Goal: Task Accomplishment & Management: Complete application form

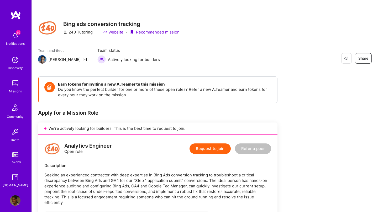
click at [17, 61] on img at bounding box center [15, 60] width 10 height 10
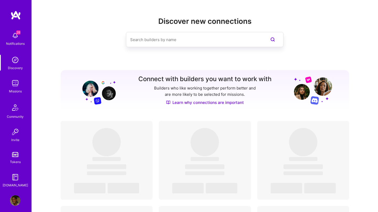
click at [14, 83] on img at bounding box center [15, 83] width 10 height 10
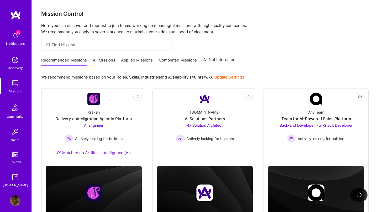
click at [129, 55] on div "Recommended Missions All Missions Applied Missions Completed Missions Not Inter…" at bounding box center [138, 60] width 194 height 11
click at [129, 57] on link "Applied Missions" at bounding box center [137, 61] width 32 height 9
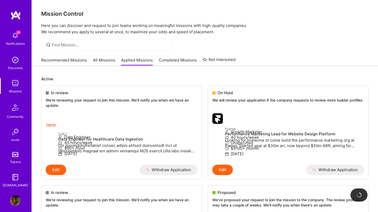
click at [61, 61] on link "Recommended Missions" at bounding box center [64, 61] width 46 height 9
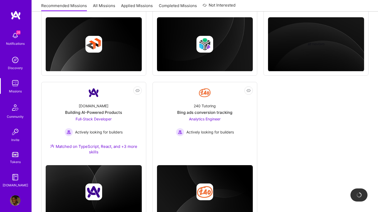
scroll to position [307, 0]
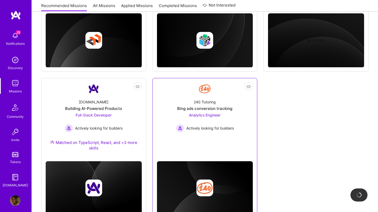
click at [205, 108] on div "Bing ads conversion tracking" at bounding box center [204, 109] width 55 height 6
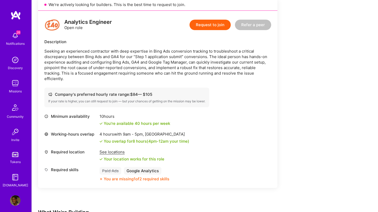
scroll to position [136, 0]
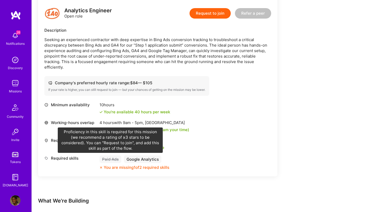
click at [111, 160] on div "Paid Ads" at bounding box center [110, 160] width 22 height 8
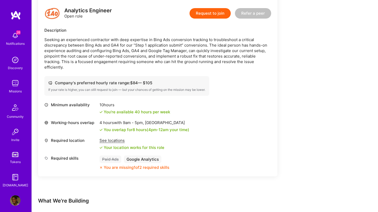
click at [213, 14] on button "Request to join" at bounding box center [209, 13] width 41 height 10
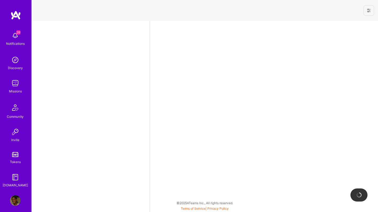
select select "NL"
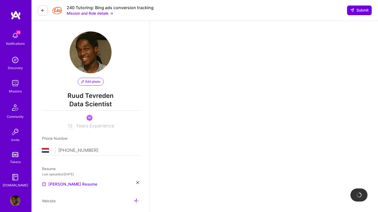
scroll to position [111, 0]
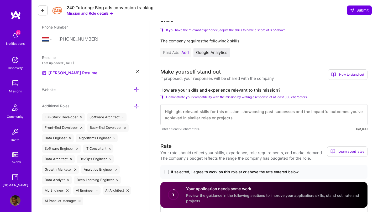
click at [184, 54] on button "Add" at bounding box center [184, 53] width 7 height 4
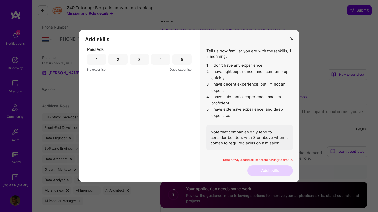
click at [140, 60] on div "3" at bounding box center [139, 60] width 3 height 6
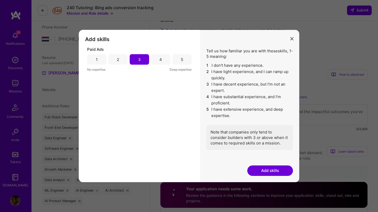
click at [273, 169] on button "Add skills" at bounding box center [270, 171] width 46 height 10
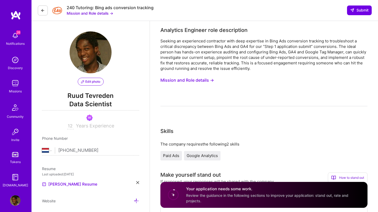
scroll to position [0, 0]
click at [196, 81] on button "Mission and Role details →" at bounding box center [187, 81] width 54 height 10
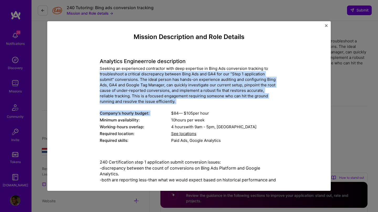
drag, startPoint x: 178, startPoint y: 104, endPoint x: 93, endPoint y: 75, distance: 89.4
click at [93, 75] on div "Mission Description and Role Details Analytics Engineer role description Seekin…" at bounding box center [188, 129] width 259 height 193
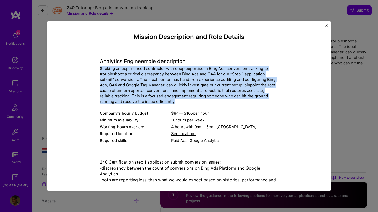
drag, startPoint x: 175, startPoint y: 101, endPoint x: 91, endPoint y: 69, distance: 89.9
click at [91, 69] on div "Mission Description and Role Details Analytics Engineer role description Seekin…" at bounding box center [188, 129] width 259 height 193
copy div "Seeking an experienced contractor with deep expertise in Bing Ads conversion tr…"
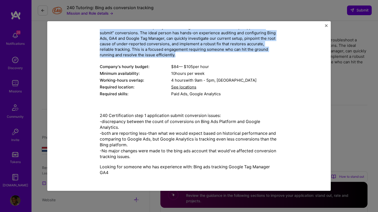
scroll to position [46, 0]
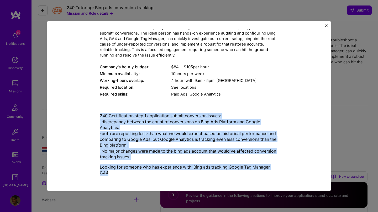
drag, startPoint x: 100, startPoint y: 114, endPoint x: 146, endPoint y: 176, distance: 76.9
click at [146, 176] on div "240 Certification step 1 application submit conversion issues: -discrepancy bet…" at bounding box center [189, 144] width 178 height 71
copy div "240 Certification step 1 application submit conversion issues: -discrepancy bet…"
click at [325, 24] on img "Close" at bounding box center [326, 25] width 3 height 3
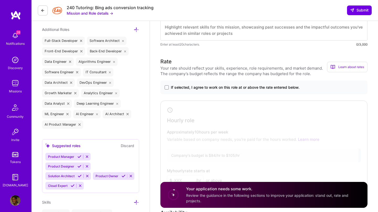
scroll to position [188, 0]
click at [166, 89] on span at bounding box center [166, 88] width 4 height 4
click at [0, 0] on input "If selected, I agree to work on this role at or above the rate entered below." at bounding box center [0, 0] width 0 height 0
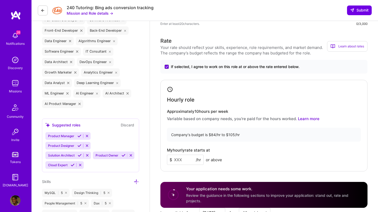
scroll to position [261, 0]
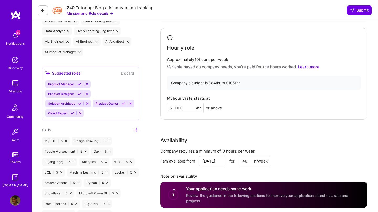
drag, startPoint x: 180, startPoint y: 108, endPoint x: 166, endPoint y: 108, distance: 14.2
click at [166, 108] on div "Hourly role Approximately 10 hours per week Variable based on company needs, yo…" at bounding box center [263, 74] width 207 height 92
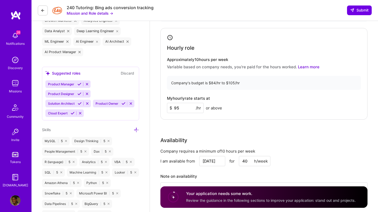
type input "95"
click at [242, 111] on div "My hourly rate starts at $ 95 /hr or above" at bounding box center [264, 104] width 194 height 17
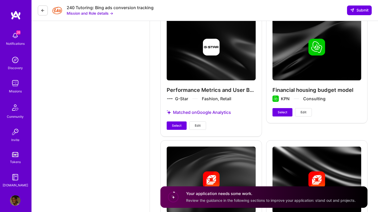
scroll to position [1243, 0]
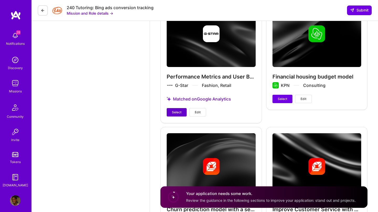
click at [168, 110] on button "Select" at bounding box center [177, 112] width 20 height 8
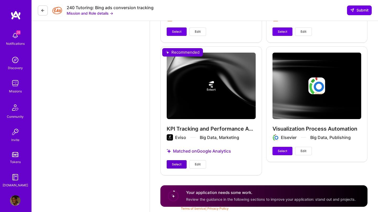
scroll to position [1444, 0]
click at [172, 164] on span "Select" at bounding box center [176, 164] width 9 height 5
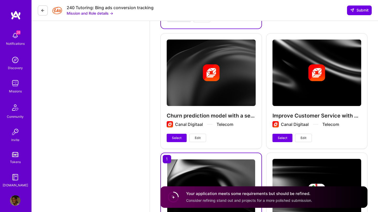
scroll to position [1334, 0]
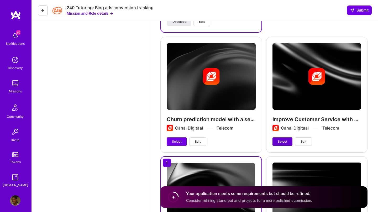
click at [284, 144] on span "Select" at bounding box center [282, 142] width 9 height 5
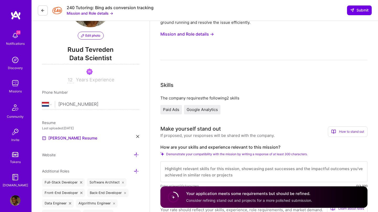
scroll to position [95, 0]
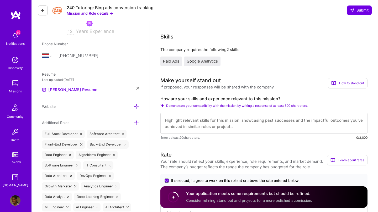
click at [182, 125] on textarea at bounding box center [263, 123] width 207 height 21
paste textarea "Lo ipsumd sit ametconsec adi elitsedd eiusmodt in utla etdolor magnaal E admi v…"
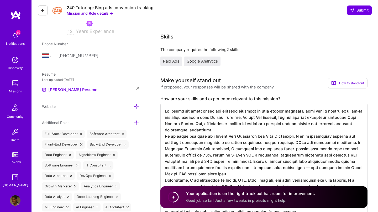
scroll to position [250, 0]
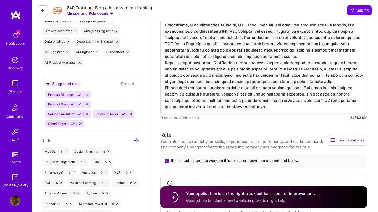
click at [272, 59] on textarea at bounding box center [263, 31] width 207 height 166
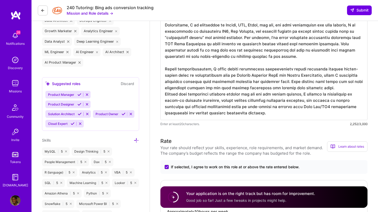
click at [332, 87] on textarea at bounding box center [263, 34] width 207 height 172
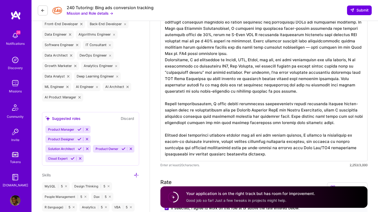
scroll to position [211, 0]
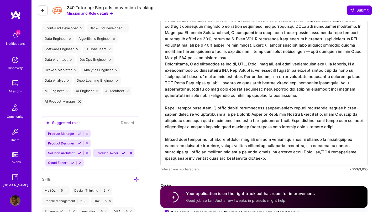
click at [216, 60] on textarea at bounding box center [263, 76] width 207 height 178
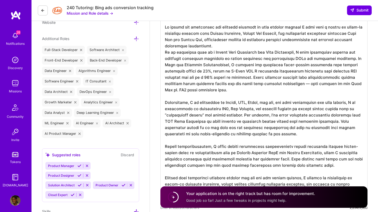
scroll to position [176, 0]
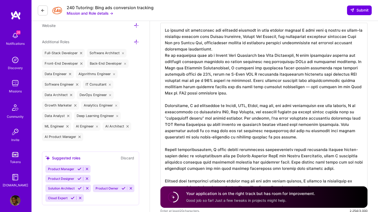
click at [220, 48] on textarea at bounding box center [263, 115] width 207 height 185
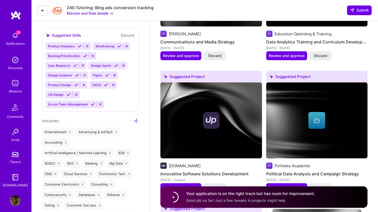
scroll to position [826, 0]
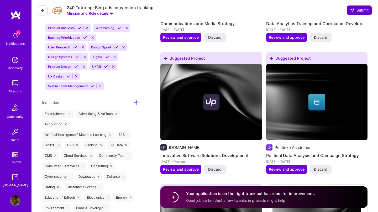
type textarea "Lo ipsumd sit ametconsec adi elitsedd eiusmodt in utla etdolor magnaal E admi v…"
click at [357, 11] on span "Submit" at bounding box center [359, 10] width 18 height 5
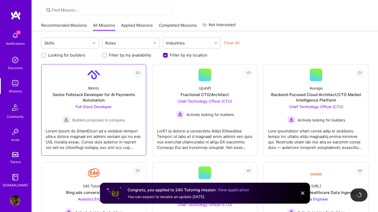
scroll to position [37, 0]
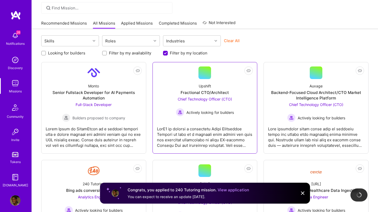
click at [208, 99] on span "Chief Technology Officer (CTO)" at bounding box center [205, 99] width 54 height 4
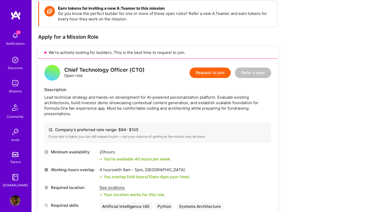
scroll to position [75, 0]
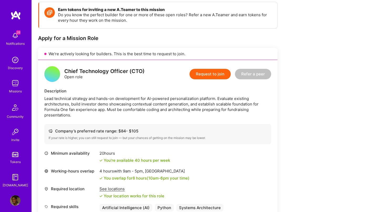
click at [216, 75] on button "Request to join" at bounding box center [209, 74] width 41 height 10
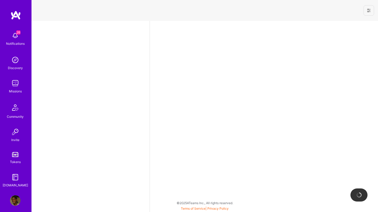
select select "NL"
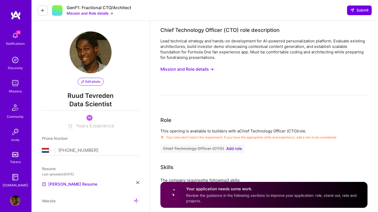
click at [204, 68] on button "Mission and Role details →" at bounding box center [187, 70] width 54 height 10
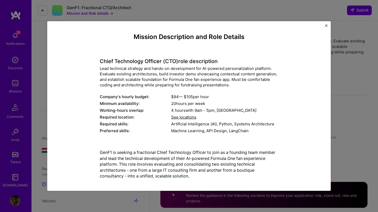
scroll to position [2, 0]
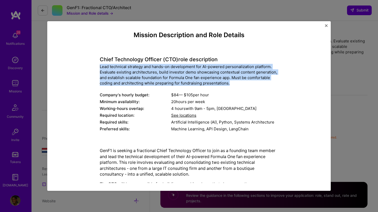
drag, startPoint x: 100, startPoint y: 65, endPoint x: 235, endPoint y: 83, distance: 136.7
click at [235, 83] on div "Lead technical strategy and hands-on development for AI-powered personalization…" at bounding box center [189, 75] width 178 height 22
copy div "Lead technical strategy and hands-on development for AI-powered personalization…"
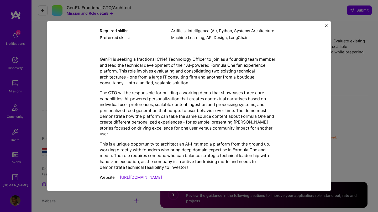
scroll to position [96, 0]
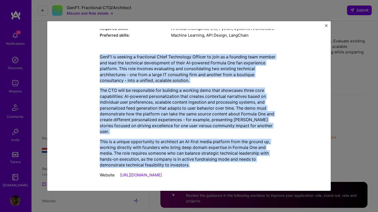
drag, startPoint x: 100, startPoint y: 99, endPoint x: 198, endPoint y: 166, distance: 118.0
click at [198, 166] on div "GenF1 is seeking a fractional Chief Technology Officer to join as a founding te…" at bounding box center [189, 111] width 178 height 114
copy div "GenF1 is seeking a fractional Chief Technology Officer to join as a founding te…"
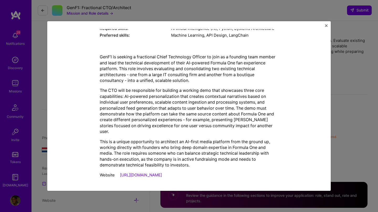
click at [324, 28] on div "Mission Description and Role Details Chief Technology Officer (CTO) role descri…" at bounding box center [188, 106] width 283 height 170
click at [325, 26] on img "Close" at bounding box center [326, 25] width 3 height 3
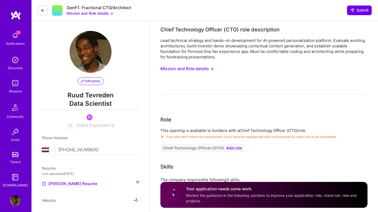
click at [138, 183] on icon at bounding box center [137, 182] width 3 height 3
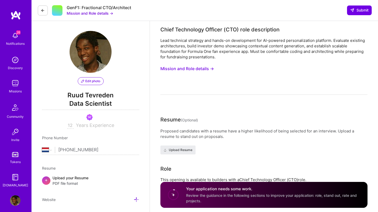
click at [65, 183] on span "PDF file format" at bounding box center [70, 184] width 36 height 6
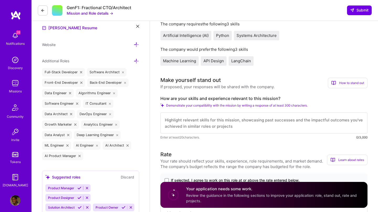
scroll to position [161, 0]
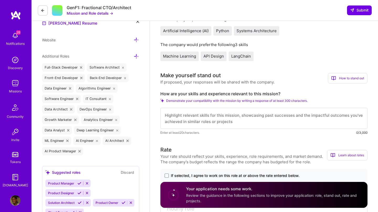
click at [174, 120] on textarea at bounding box center [263, 118] width 207 height 21
click at [161, 116] on textarea at bounding box center [263, 118] width 207 height 21
paste textarea "Lo ipsumdolor sitametc adip eli seddoeius tempo inc utlaboreet doloremagn aliq …"
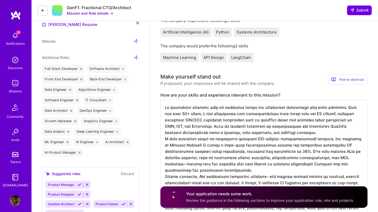
scroll to position [159, 0]
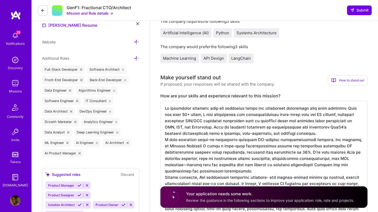
click at [307, 134] on textarea at bounding box center [263, 171] width 207 height 141
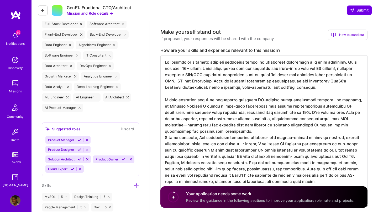
scroll to position [206, 0]
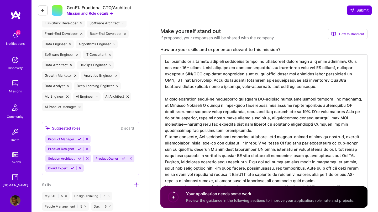
click at [241, 133] on textarea at bounding box center [263, 128] width 207 height 147
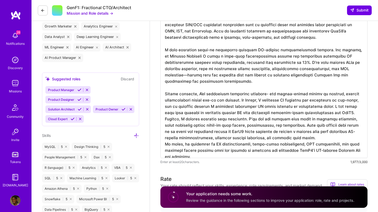
scroll to position [266, 0]
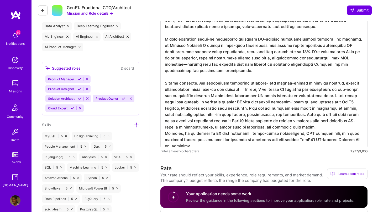
click at [317, 128] on textarea at bounding box center [263, 70] width 207 height 153
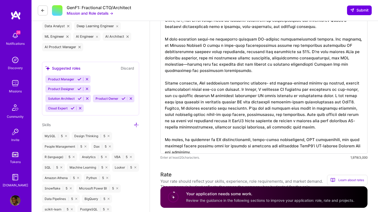
click at [354, 103] on textarea at bounding box center [263, 74] width 207 height 160
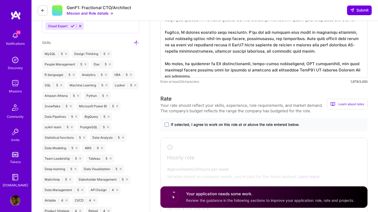
scroll to position [348, 0]
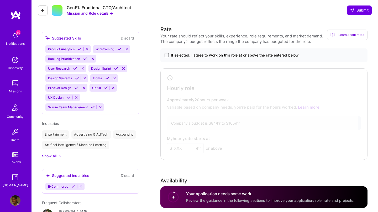
type textarea "Lo ipsumdolor sitametc adip eli seddoeius tempo inc utlaboreet doloremagn aliq …"
click at [166, 54] on span at bounding box center [166, 55] width 4 height 4
click at [0, 0] on input "If selected, I agree to work on this role at or above the rate entered below." at bounding box center [0, 0] width 0 height 0
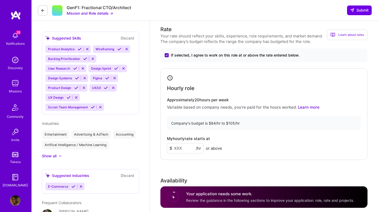
click at [184, 154] on div "Hourly role Approximately 20 hours per week Variable based on company needs, yo…" at bounding box center [263, 114] width 207 height 92
click at [184, 151] on input at bounding box center [185, 148] width 37 height 10
click at [192, 151] on input "95" at bounding box center [185, 148] width 37 height 10
type input "98"
click at [163, 164] on div "Rate Your rate should reflect your skills, experience, role requirements, and m…" at bounding box center [263, 138] width 207 height 226
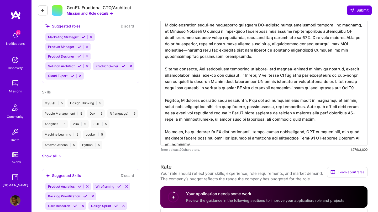
scroll to position [221, 0]
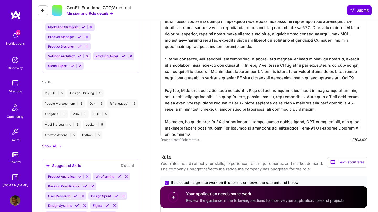
drag, startPoint x: 166, startPoint y: 65, endPoint x: 229, endPoint y: 133, distance: 93.2
click at [229, 133] on textarea at bounding box center [263, 53] width 207 height 166
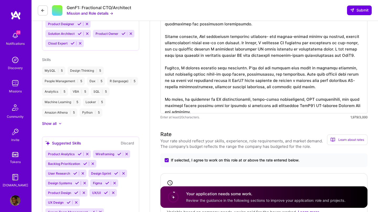
scroll to position [244, 0]
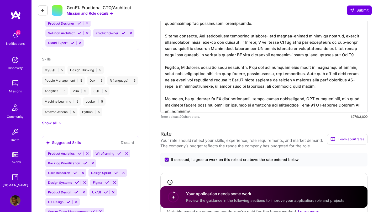
click at [44, 10] on icon at bounding box center [43, 10] width 4 height 4
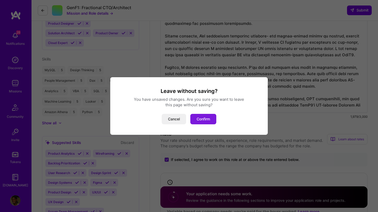
click at [209, 118] on button "Confirm" at bounding box center [203, 119] width 26 height 10
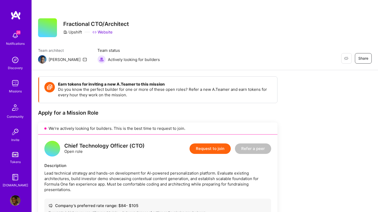
click at [208, 150] on button "Request to join" at bounding box center [209, 149] width 41 height 10
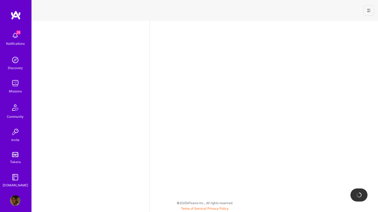
select select "NL"
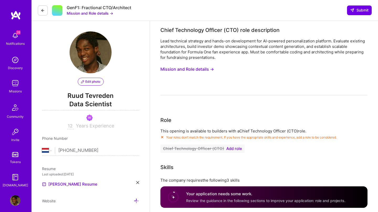
scroll to position [111, 0]
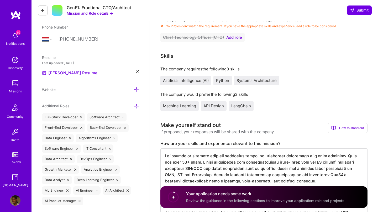
click at [233, 35] on button "Chief Technology Officer (CTO) Add role" at bounding box center [202, 37] width 84 height 8
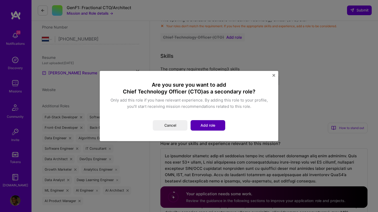
click at [204, 123] on button "Add role" at bounding box center [207, 125] width 35 height 10
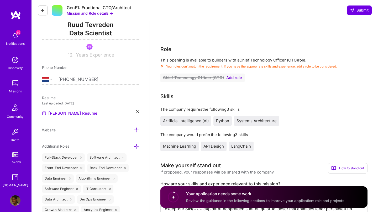
scroll to position [70, 0]
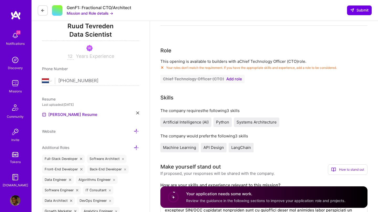
click at [233, 81] on span "Add role" at bounding box center [234, 79] width 16 height 4
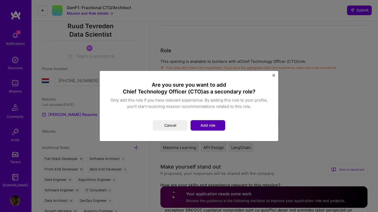
click at [213, 127] on button "Add role" at bounding box center [207, 125] width 35 height 10
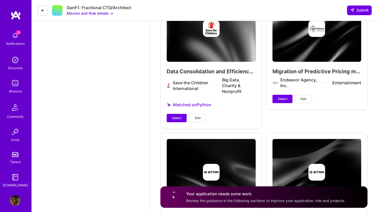
scroll to position [1291, 0]
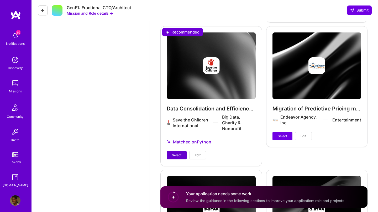
click at [174, 156] on span "Select" at bounding box center [176, 155] width 9 height 5
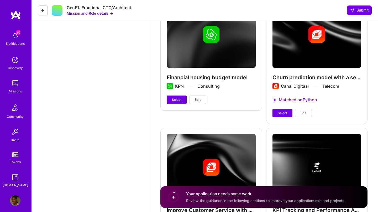
scroll to position [1610, 0]
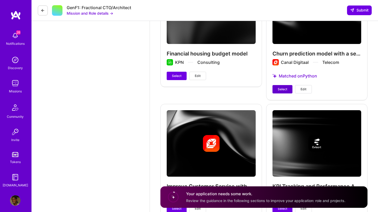
click at [284, 88] on span "Select" at bounding box center [282, 89] width 9 height 5
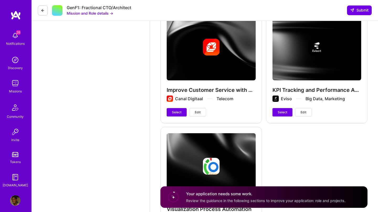
scroll to position [1703, 0]
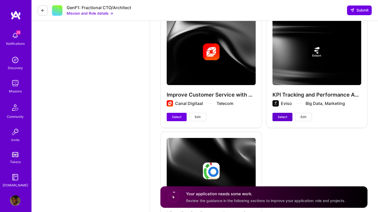
click at [281, 120] on button "Select" at bounding box center [282, 117] width 20 height 8
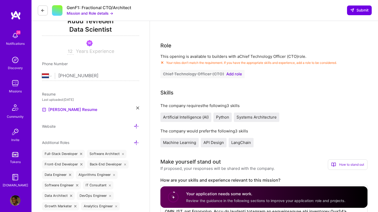
scroll to position [73, 0]
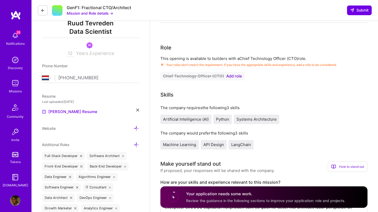
click at [230, 76] on span "Add role" at bounding box center [234, 76] width 16 height 4
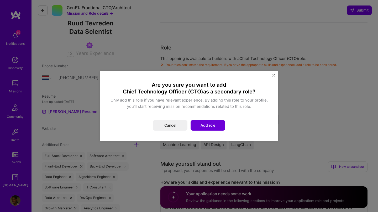
click at [230, 76] on div "Are you sure you want to add Chief Technology Officer (CTO) as a secondary role…" at bounding box center [189, 106] width 178 height 70
click at [211, 126] on button "Add role" at bounding box center [207, 125] width 35 height 10
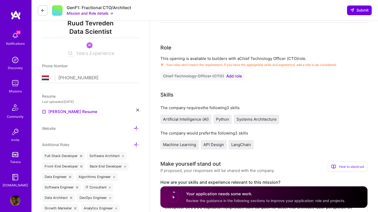
click at [234, 76] on span "Add role" at bounding box center [234, 76] width 16 height 4
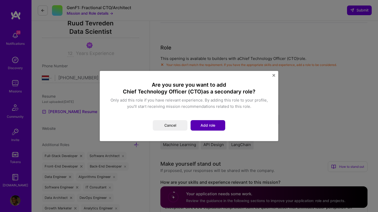
click at [208, 125] on button "Add role" at bounding box center [207, 125] width 35 height 10
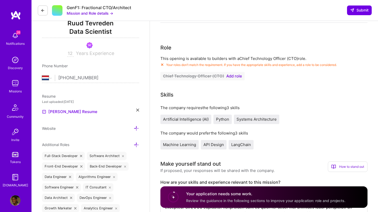
click at [240, 97] on div "Skills" at bounding box center [263, 95] width 207 height 8
click at [233, 77] on span "Add role" at bounding box center [234, 76] width 16 height 4
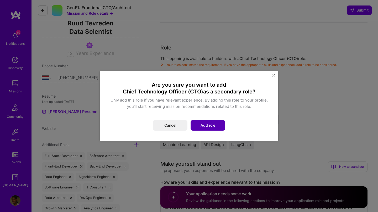
click at [217, 127] on button "Add role" at bounding box center [207, 125] width 35 height 10
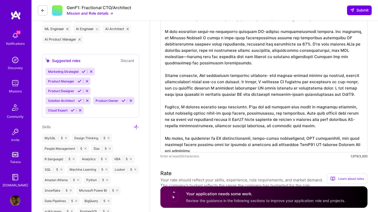
scroll to position [282, 0]
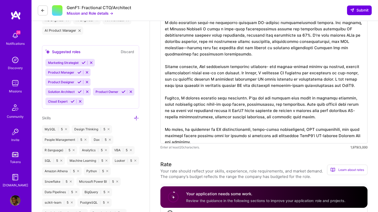
drag, startPoint x: 164, startPoint y: 49, endPoint x: 231, endPoint y: 146, distance: 117.6
click at [231, 146] on div "Enter at least 20 characters. 1,979/3,000" at bounding box center [263, 64] width 207 height 172
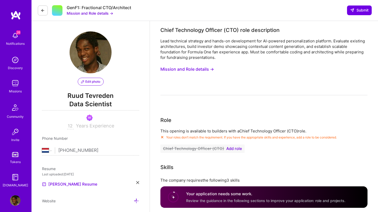
scroll to position [0, 0]
click at [42, 12] on icon at bounding box center [43, 10] width 4 height 4
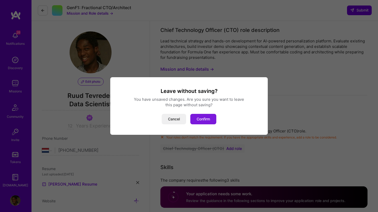
click at [209, 121] on button "Confirm" at bounding box center [203, 119] width 26 height 10
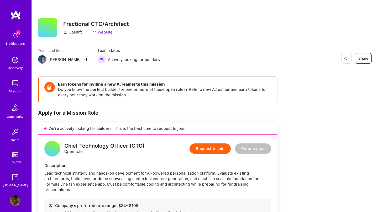
click at [17, 62] on img at bounding box center [15, 60] width 10 height 10
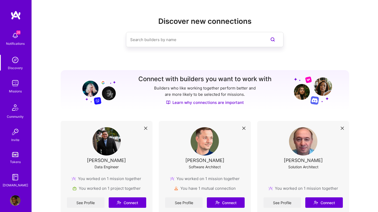
click at [17, 62] on img at bounding box center [15, 60] width 10 height 10
click at [18, 84] on img at bounding box center [15, 83] width 10 height 10
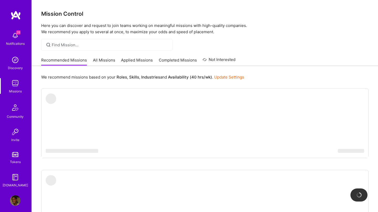
click at [107, 59] on link "All Missions" at bounding box center [104, 61] width 22 height 9
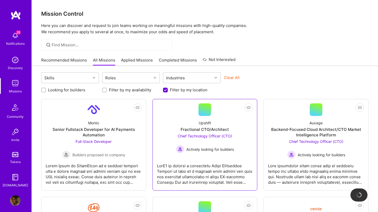
click at [177, 121] on div "Upshift Fractional CTO/Architect Chief Technology Officer (CTO) Actively lookin…" at bounding box center [205, 135] width 96 height 38
click at [180, 114] on link "Not Interested Upshift Fractional CTO/Architect Chief Technology Officer (CTO) …" at bounding box center [205, 145] width 96 height 83
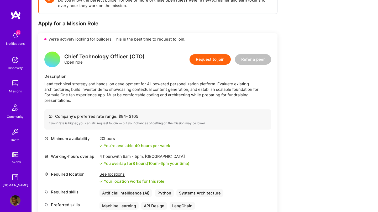
scroll to position [59, 0]
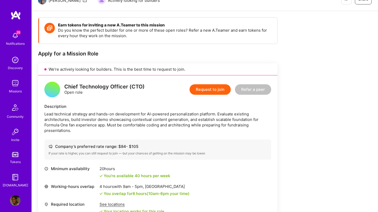
click at [210, 91] on button "Request to join" at bounding box center [209, 89] width 41 height 10
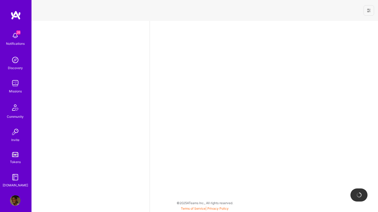
select select "NL"
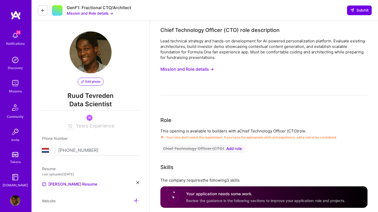
scroll to position [111, 0]
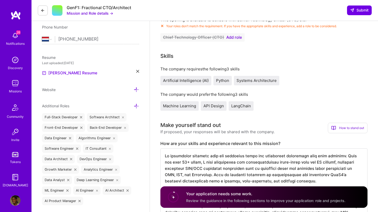
click at [233, 39] on span "Add role" at bounding box center [234, 37] width 16 height 4
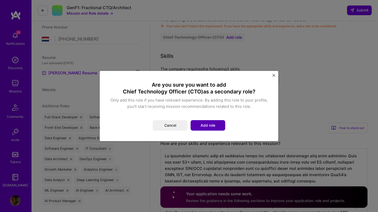
click at [216, 127] on button "Add role" at bounding box center [207, 125] width 35 height 10
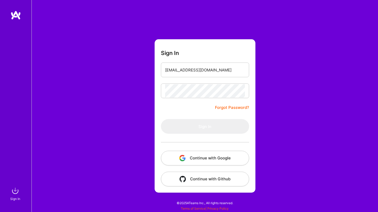
type input "[EMAIL_ADDRESS][DOMAIN_NAME]"
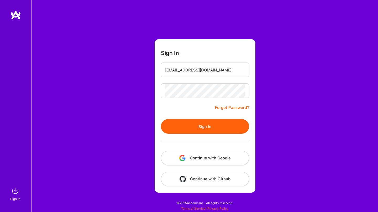
click at [194, 125] on button "Sign In" at bounding box center [205, 126] width 88 height 15
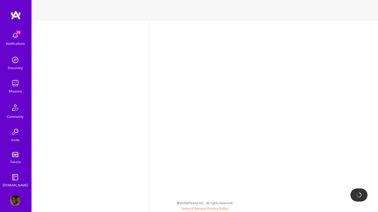
select select "NL"
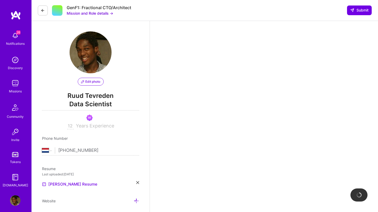
scroll to position [111, 0]
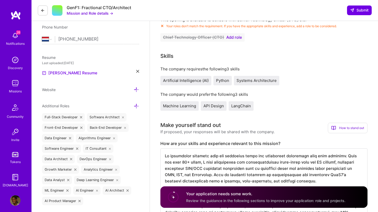
click at [231, 35] on span "Add role" at bounding box center [234, 37] width 16 height 4
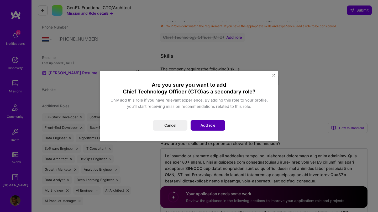
click at [211, 124] on button "Add role" at bounding box center [207, 125] width 35 height 10
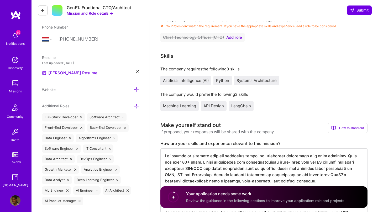
click at [239, 52] on div "Skills" at bounding box center [263, 56] width 207 height 8
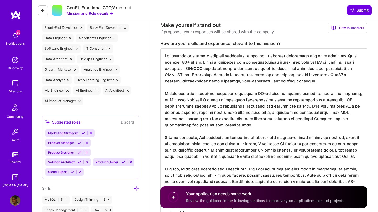
scroll to position [0, 0]
click at [359, 11] on span "Submit" at bounding box center [359, 10] width 18 height 5
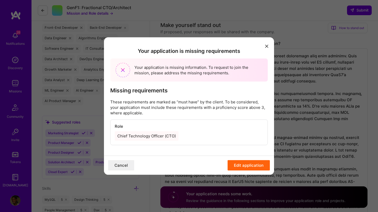
click at [159, 136] on div "Chief Technology Officer (CTO)" at bounding box center [147, 135] width 64 height 9
click at [250, 168] on button "Edit application" at bounding box center [248, 165] width 42 height 10
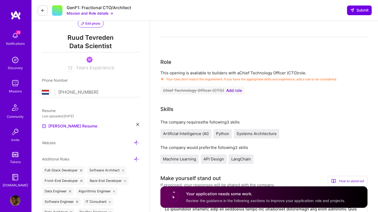
scroll to position [58, 0]
click at [234, 92] on span "Add role" at bounding box center [234, 91] width 16 height 4
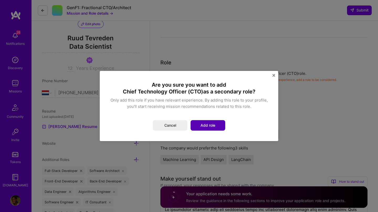
click at [212, 128] on button "Add role" at bounding box center [207, 125] width 35 height 10
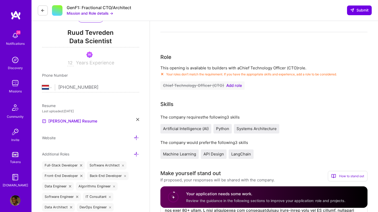
scroll to position [63, 0]
click at [362, 10] on span "Submit" at bounding box center [359, 10] width 18 height 5
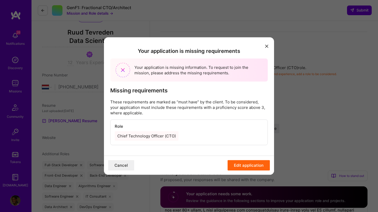
click at [250, 165] on button "Edit application" at bounding box center [248, 165] width 42 height 10
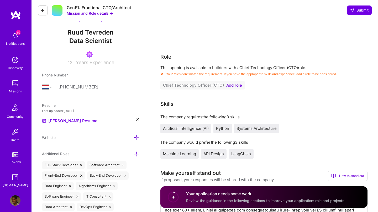
click at [231, 86] on span "Add role" at bounding box center [234, 85] width 16 height 4
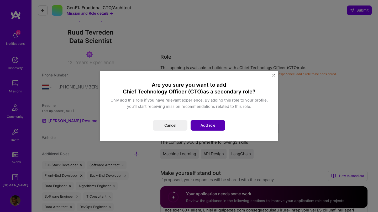
click at [212, 124] on button "Add role" at bounding box center [207, 125] width 35 height 10
